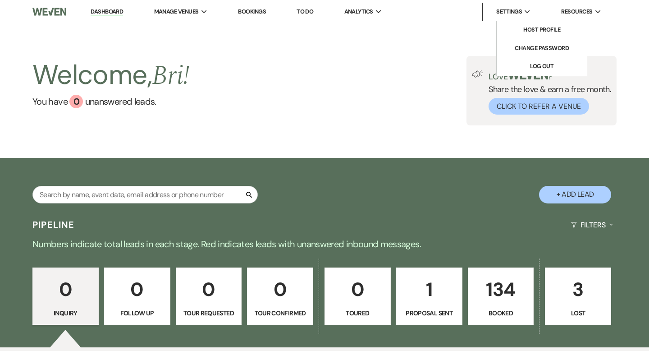
click at [508, 5] on li "Settings Expand Host Profile Change Password Log Out" at bounding box center [508, 12] width 53 height 18
click at [511, 12] on span "Settings" at bounding box center [509, 11] width 26 height 9
click at [523, 69] on link "Log Out" at bounding box center [542, 66] width 90 height 18
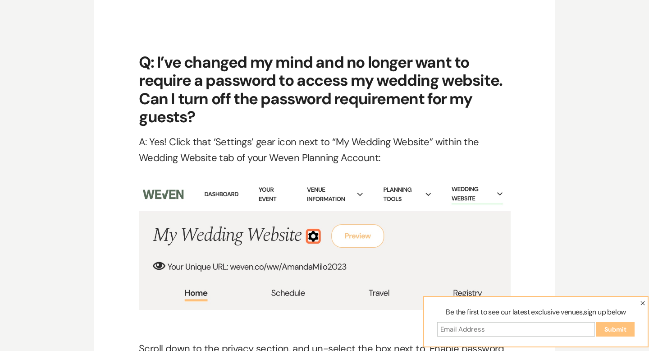
scroll to position [3934, 0]
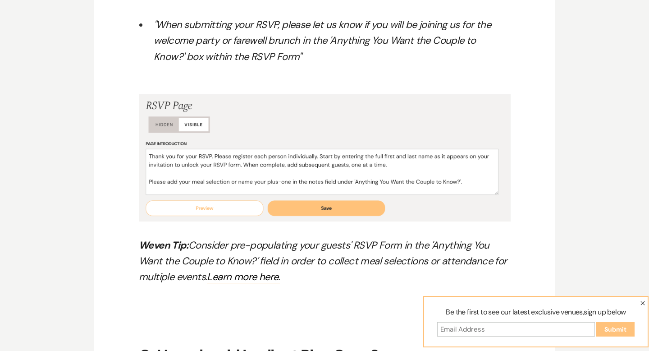
scroll to position [4954, 0]
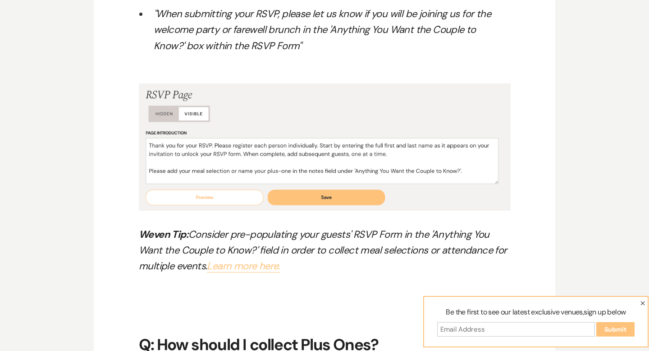
click at [254, 268] on link "Learn more here." at bounding box center [243, 265] width 73 height 13
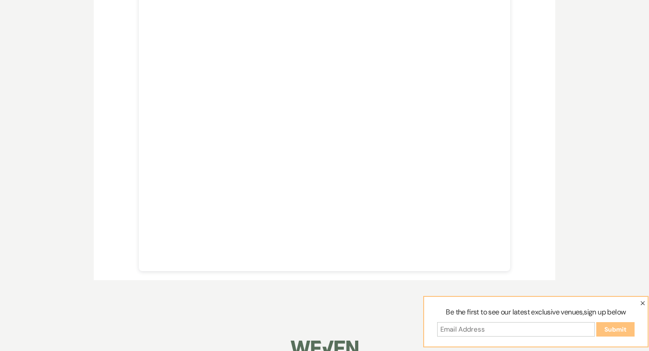
scroll to position [274, 0]
click at [524, 141] on section "Follow the steps below if you'd like to save a message for your guests to read …" at bounding box center [324, 69] width 461 height 431
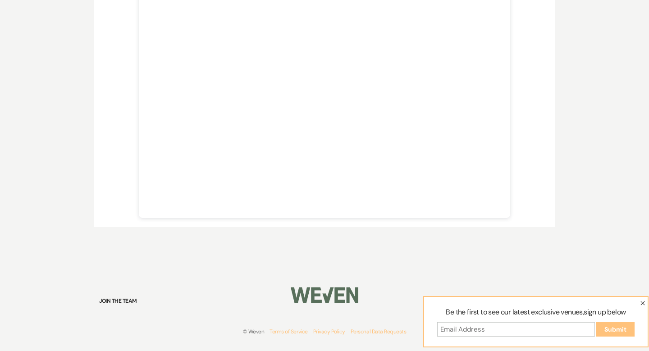
scroll to position [0, 0]
